Goal: Book appointment/travel/reservation

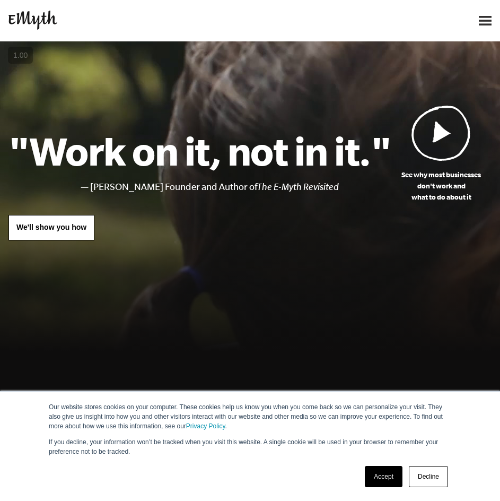
click at [74, 235] on link "We'll show you how" at bounding box center [51, 227] width 86 height 25
click at [380, 475] on link "Accept" at bounding box center [384, 476] width 38 height 21
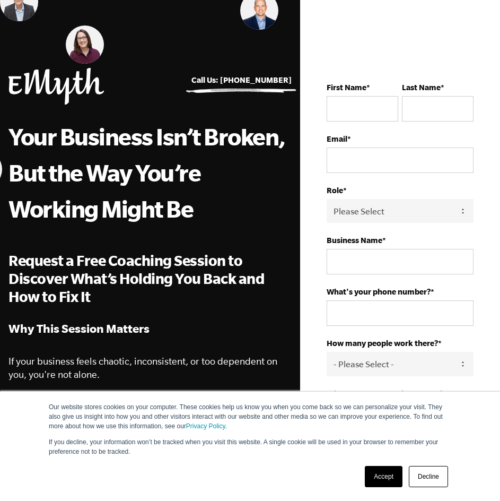
click at [378, 473] on link "Accept" at bounding box center [384, 476] width 38 height 21
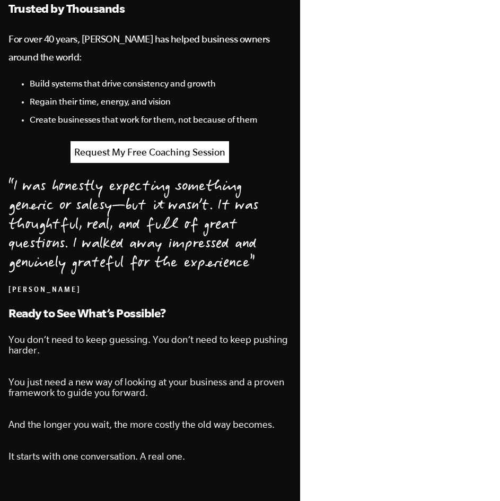
scroll to position [1061, 0]
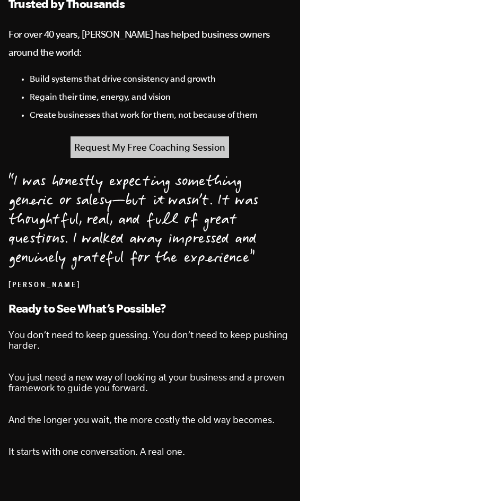
click at [212, 141] on link "Request My Free Coaching Session" at bounding box center [150, 147] width 159 height 22
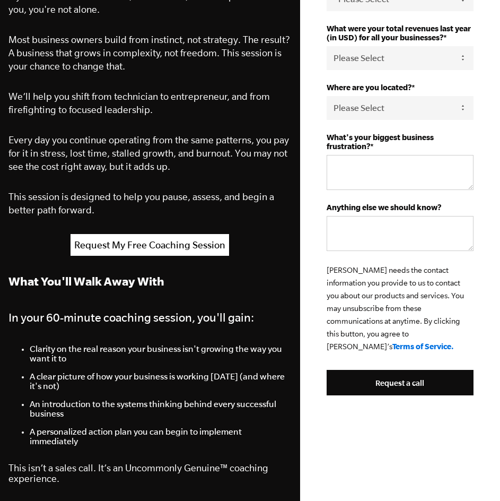
scroll to position [371, 0]
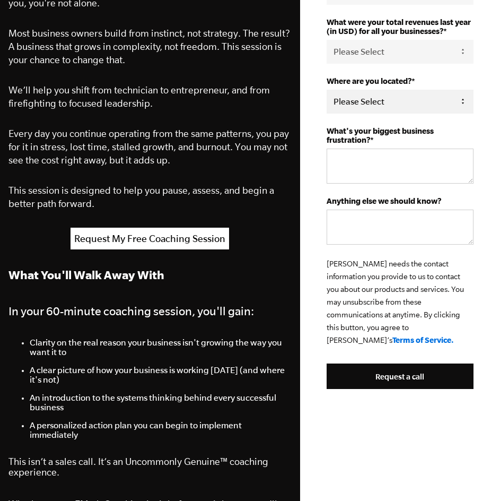
click at [331, 102] on select "Please Select United States Afghanistan Åland Islands Albania Algeria American …" at bounding box center [400, 102] width 147 height 24
click at [259, 89] on span "We’ll help you shift from technician to entrepreneur, and from firefighting to …" at bounding box center [139, 96] width 262 height 24
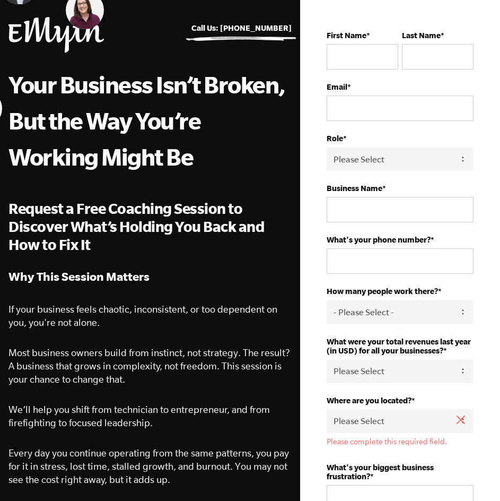
scroll to position [0, 0]
